Goal: Obtain resource: Download file/media

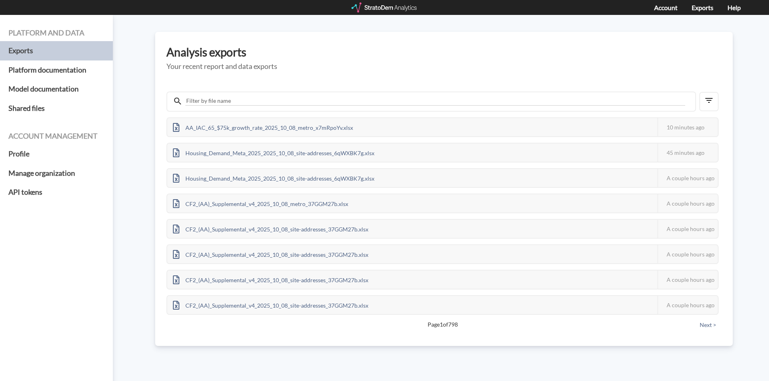
click at [403, 6] on div at bounding box center [384, 7] width 66 height 10
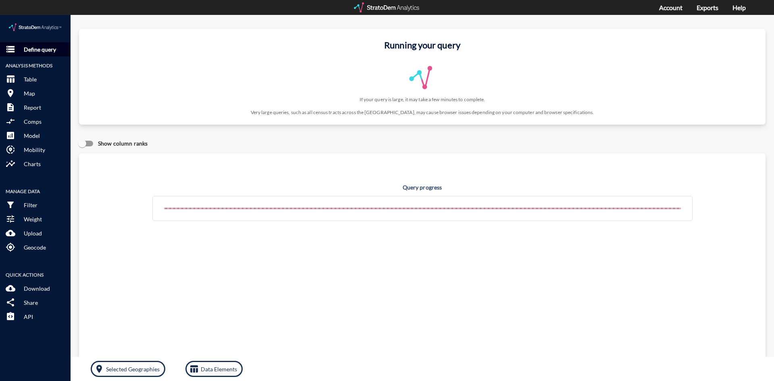
click p "Define query"
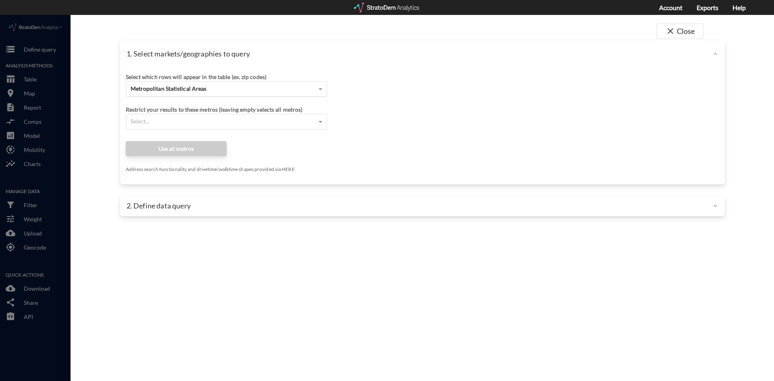
click span "Metropolitan Statistical Areas"
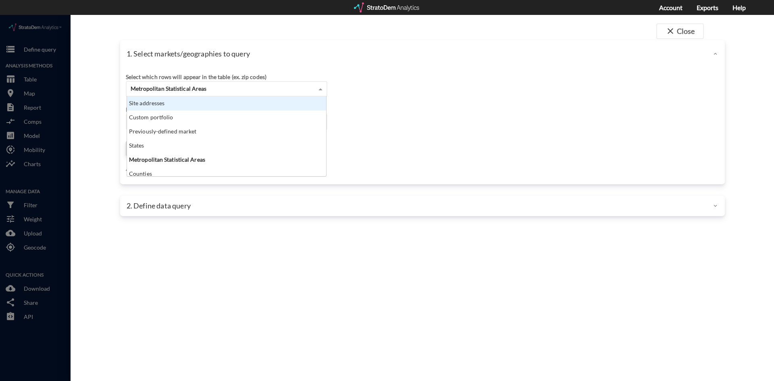
scroll to position [74, 194]
click div "Site addresses"
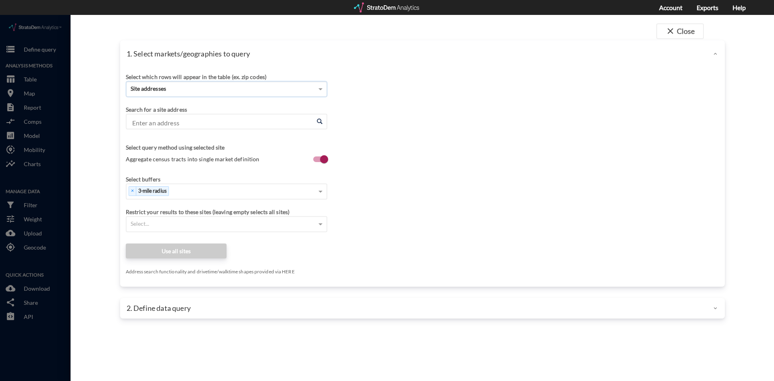
click input "Enter an address"
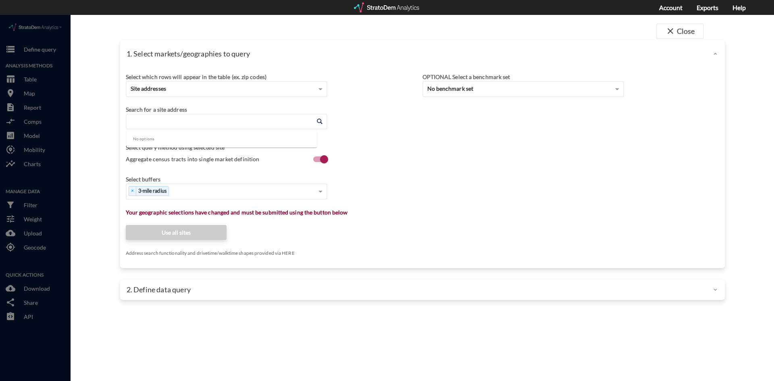
paste input "Sweetbrier Pool House, 1675 Bowhall Dr, Durham, NC 27703"
drag, startPoint x: 185, startPoint y: 109, endPoint x: 57, endPoint y: 102, distance: 127.5
click div "close Close 1. Select markets/geographies to query Select which rows will appea…"
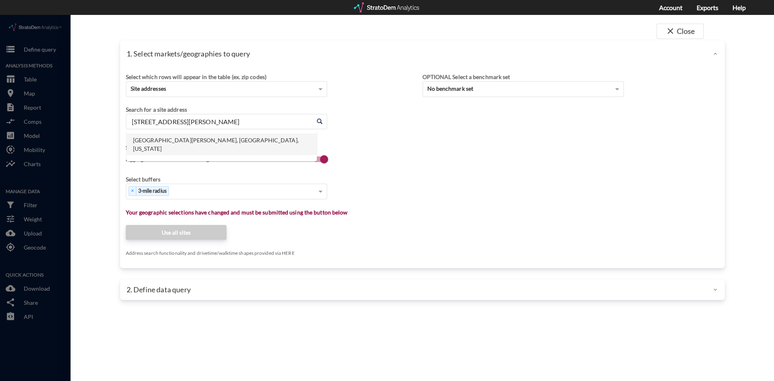
click li "1675 Bowhall Dr, Durham, North Carolina"
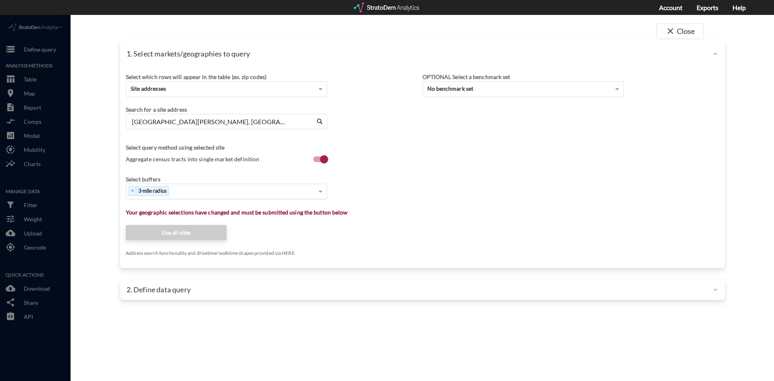
type input "1675 Bowhall Dr, Durham, North Carolina"
click div "× 3-mile radius"
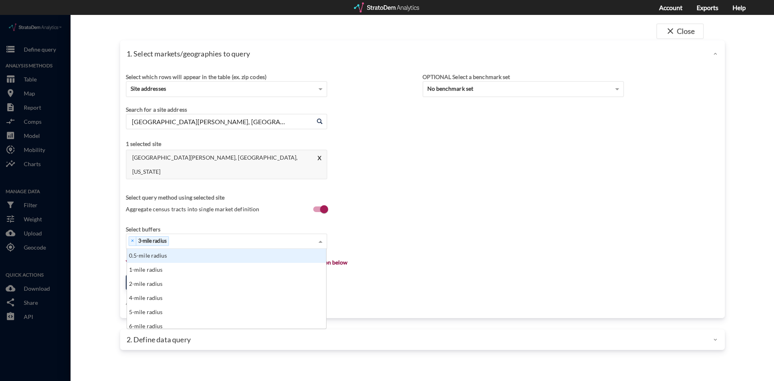
scroll to position [74, 194]
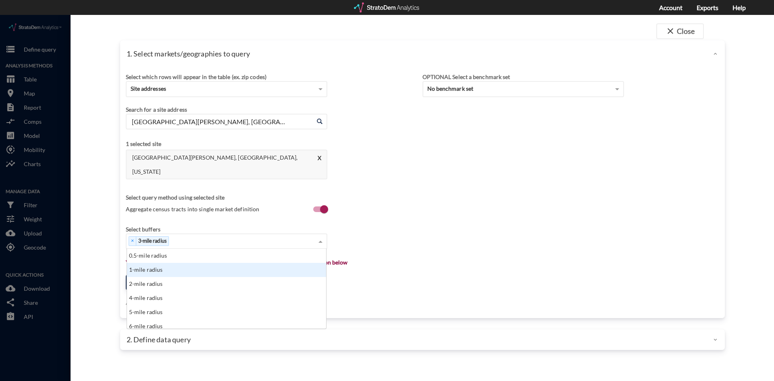
click div "1-mile radius"
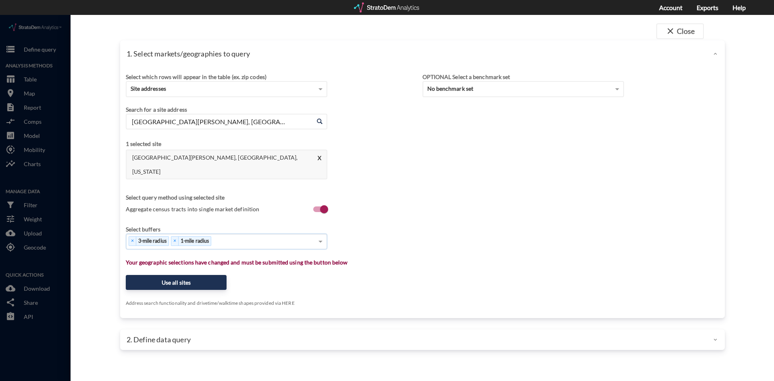
click div "× 3-mile radius × 1-mile radius"
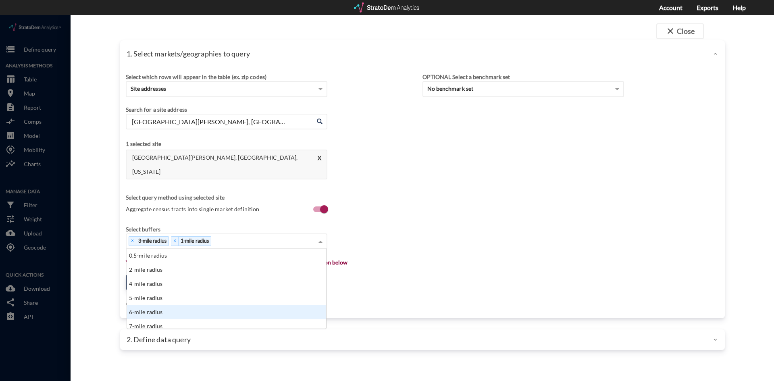
click div "5-mile radius"
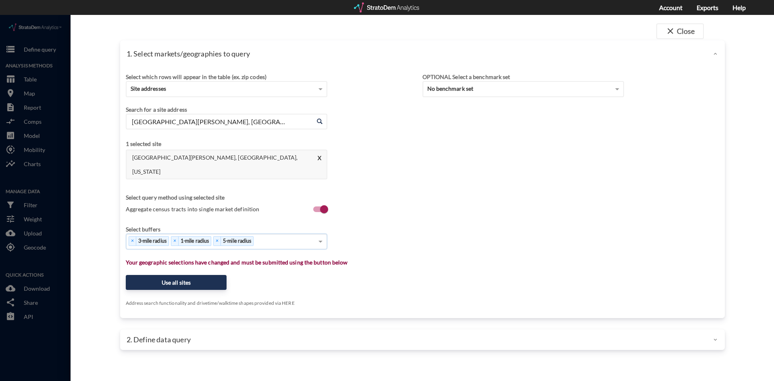
click div "× 3-mile radius × 1-mile radius × 5-mile radius"
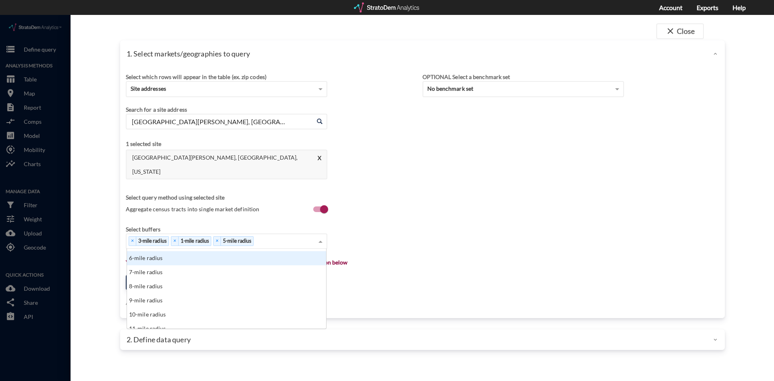
scroll to position [40, 0]
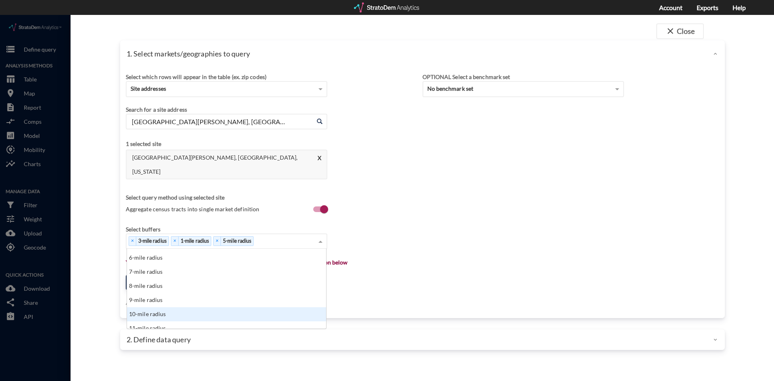
click div "10-mile radius"
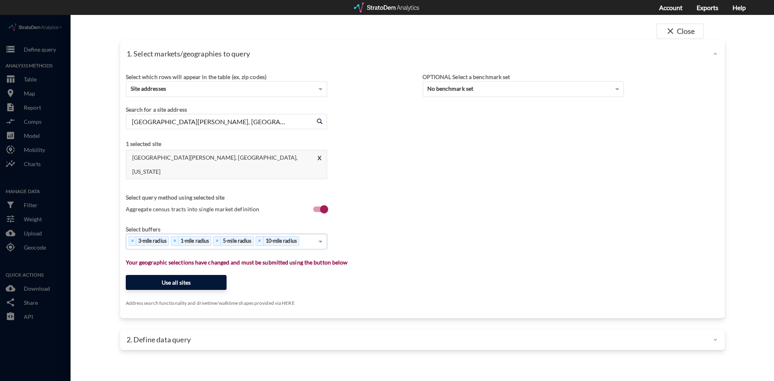
click button "Use all sites"
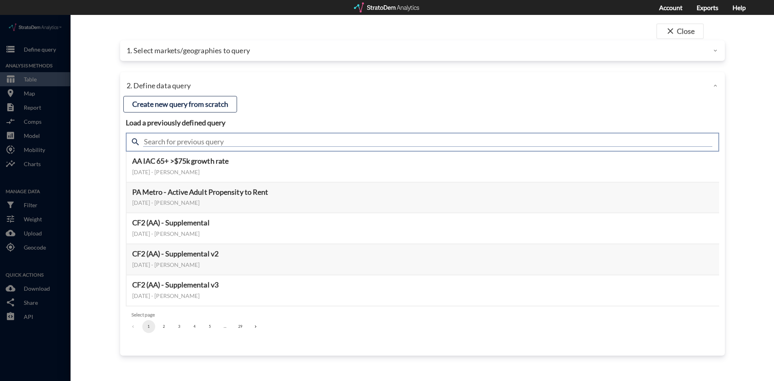
click input "text"
type input "housing demand"
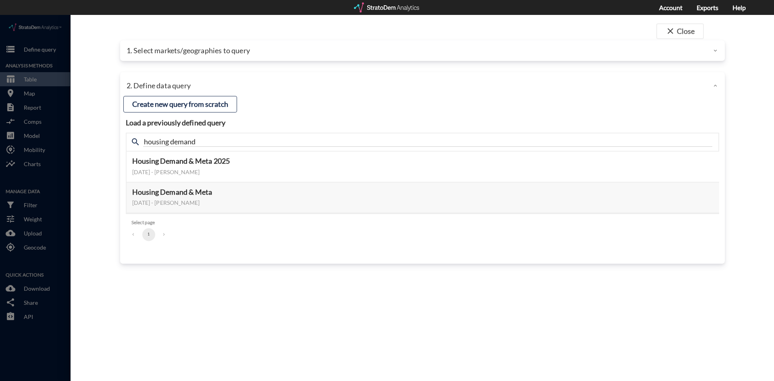
click div "close Close 1. Select markets/geographies to query Select which rows will appea…"
click button "Select this query"
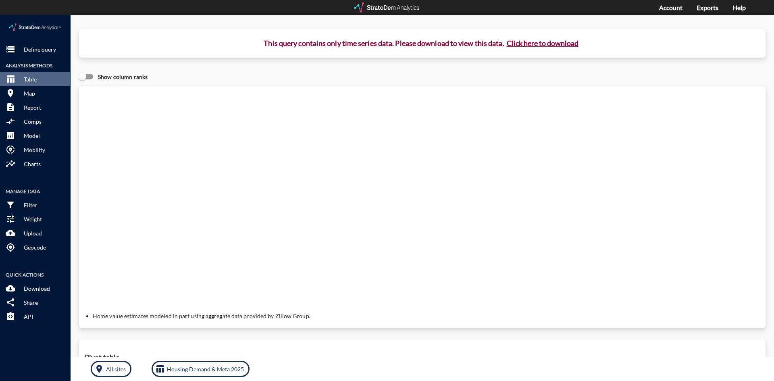
click button "Click here to download"
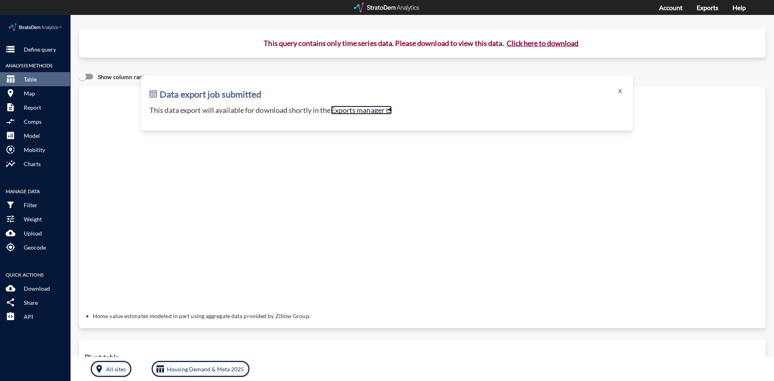
click link "Exports manager"
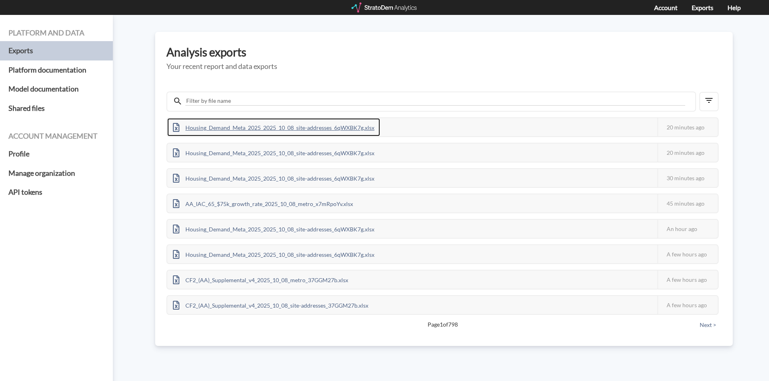
click at [226, 125] on div "Housing_Demand_Meta_2025_2025_10_08_site-addresses_6qWXBK7g.xlsx" at bounding box center [273, 127] width 213 height 18
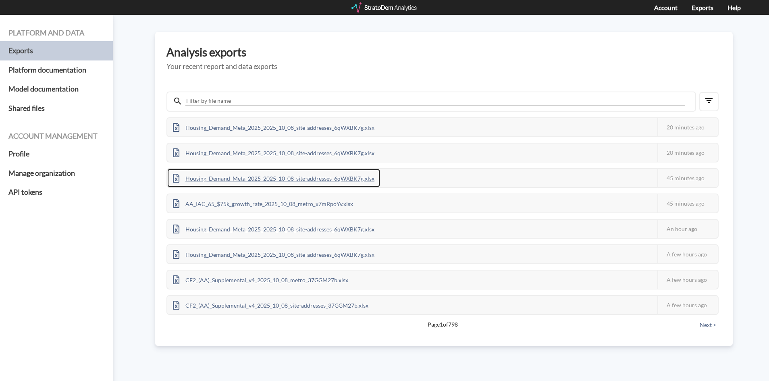
click at [272, 181] on div "Housing_Demand_Meta_2025_2025_10_08_site-addresses_6qWXBK7g.xlsx" at bounding box center [273, 178] width 213 height 18
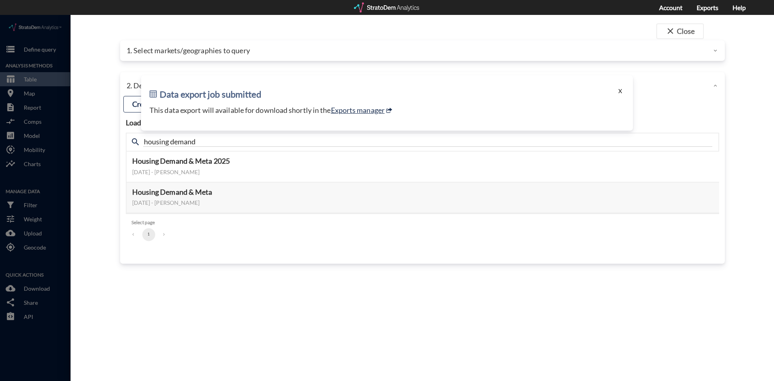
click button "X"
click div "1. Select markets/geographies to query"
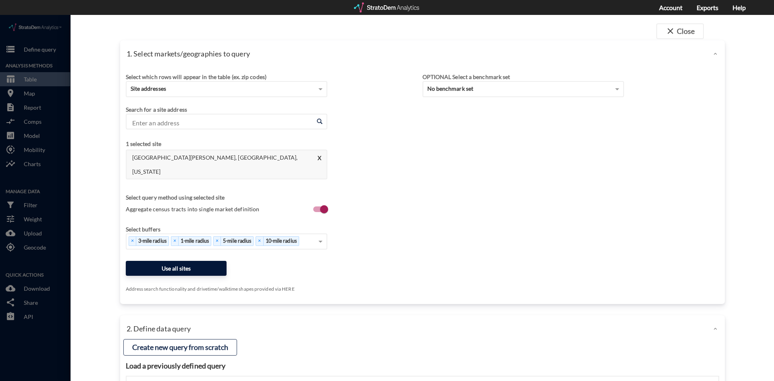
click button "Use all sites"
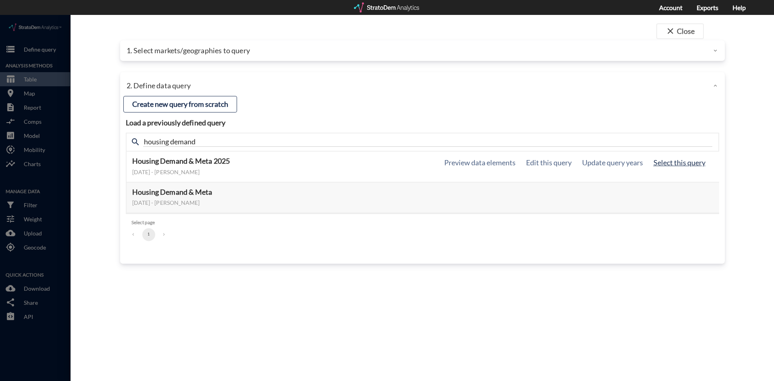
click button "Select this query"
click div "close Close 1. Select markets/geographies to query Select which rows will appea…"
click button "Select this query"
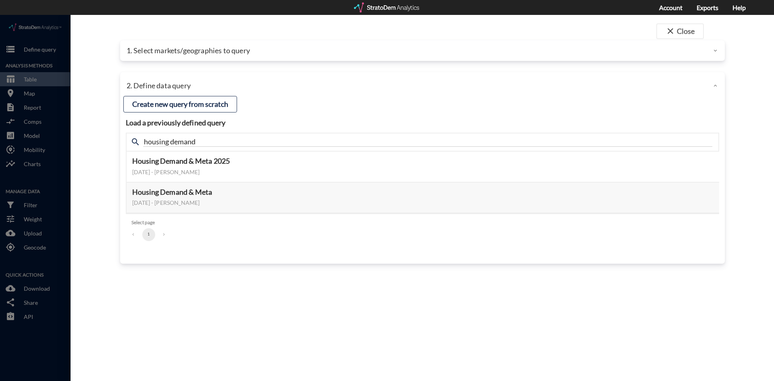
click div "1. Select markets/geographies to query"
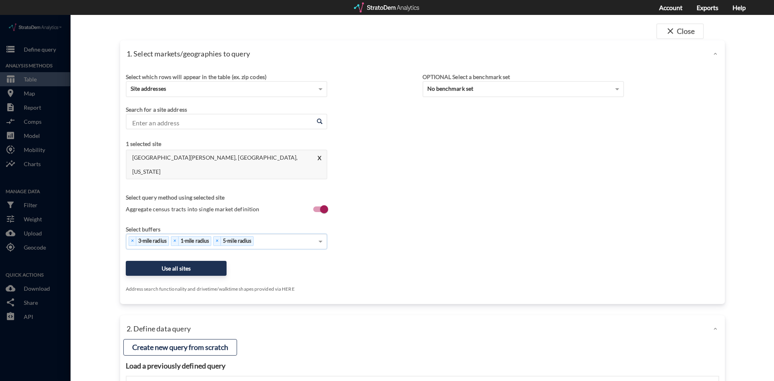
click div "× 3-mile radius × 1-mile radius × 5-mile radius"
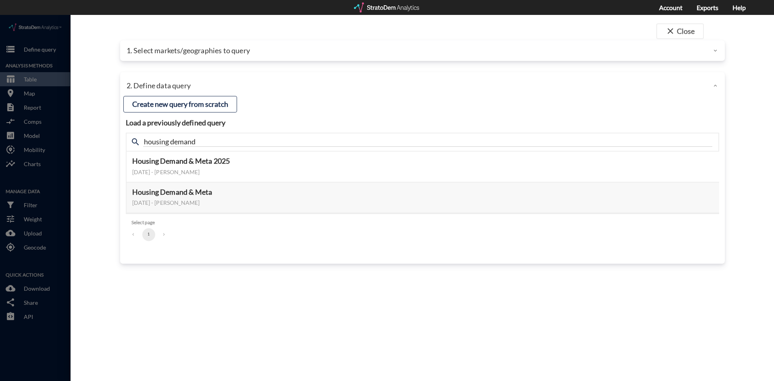
scroll to position [74, 194]
click div "1. Select markets/geographies to query"
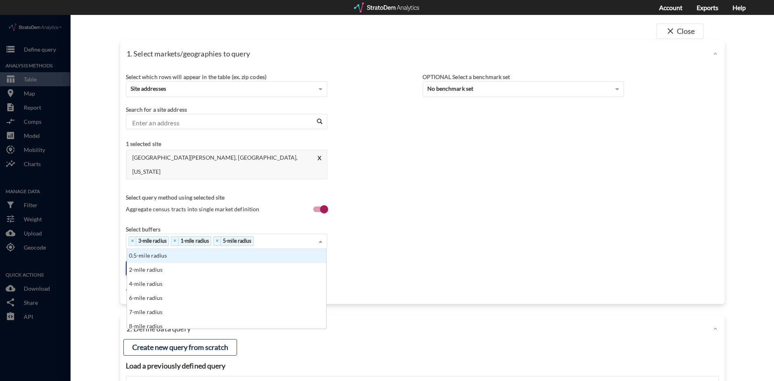
click span
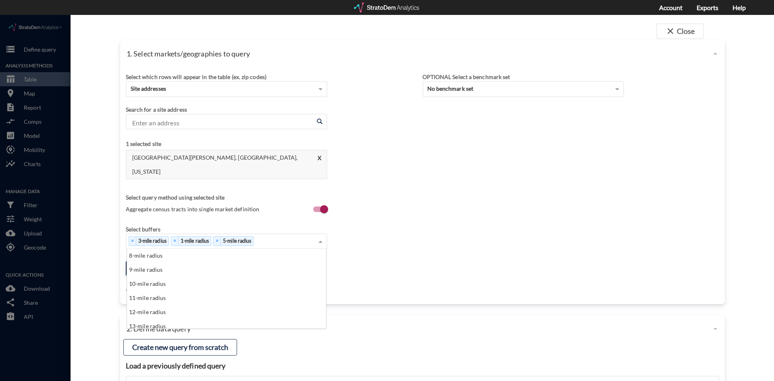
scroll to position [81, 0]
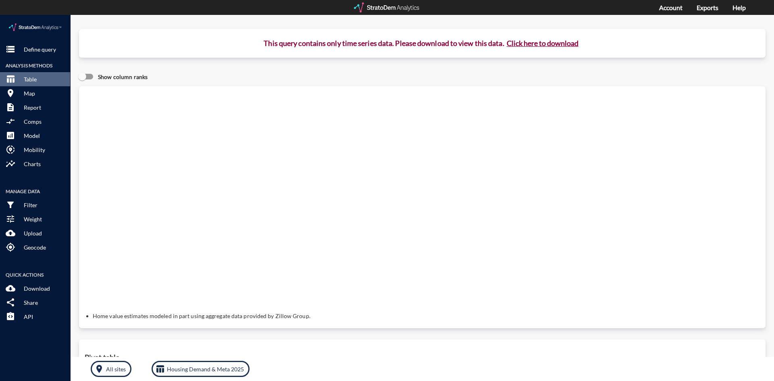
click button "Click here to download"
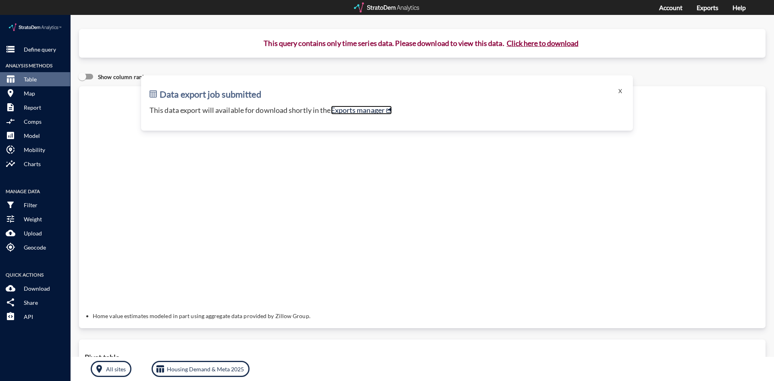
click link "Exports manager"
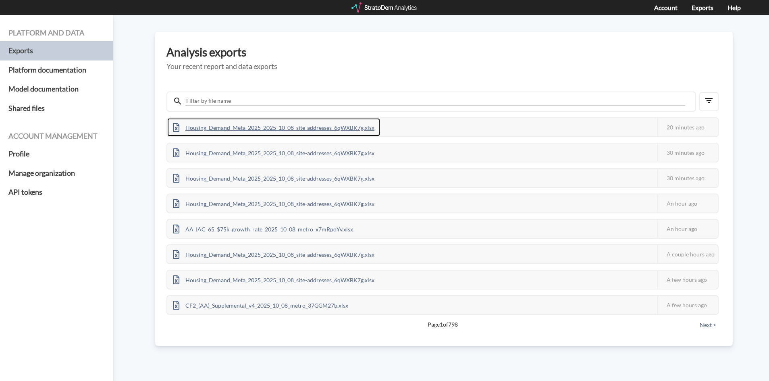
click at [283, 126] on div "Housing_Demand_Meta_2025_2025_10_08_site-addresses_6qWXBK7g.xlsx" at bounding box center [273, 127] width 213 height 18
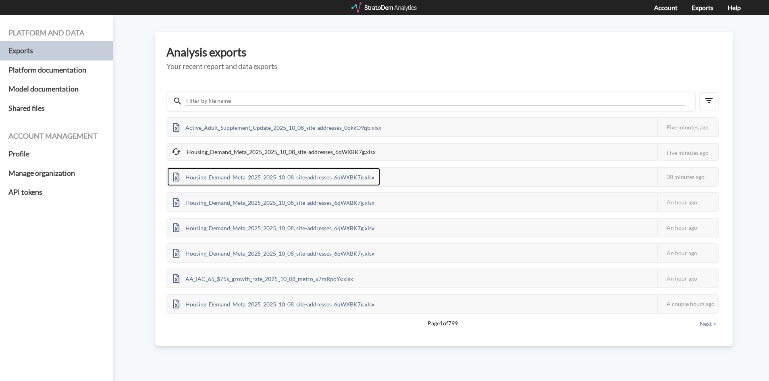
click at [285, 179] on div "Housing_Demand_Meta_2025_2025_10_08_site-addresses_6qWXBK7g.xlsx" at bounding box center [273, 177] width 213 height 18
